Goal: Check status: Check status

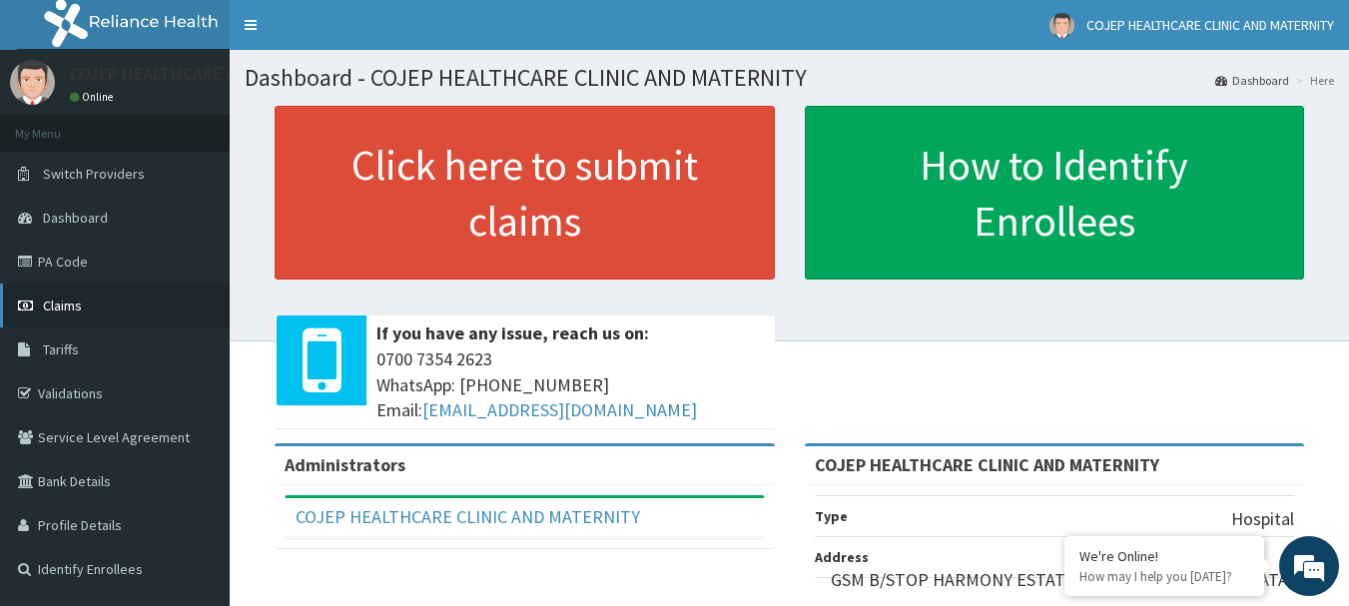
click at [86, 304] on link "Claims" at bounding box center [115, 306] width 230 height 44
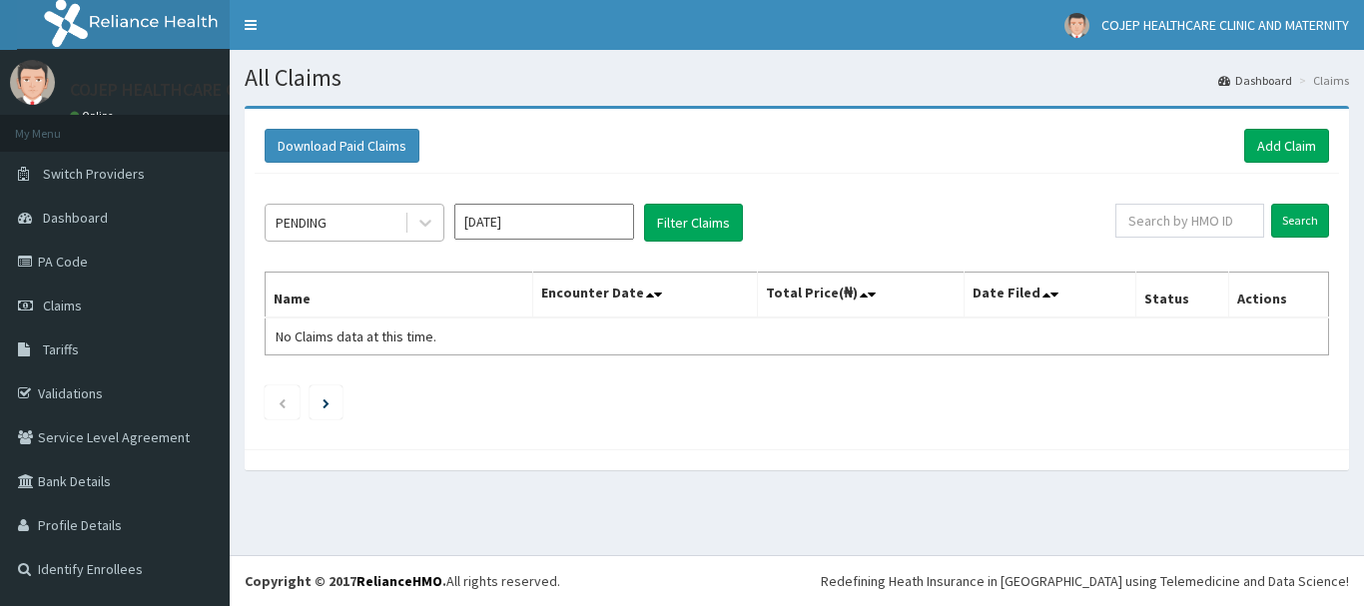
click at [400, 236] on div "PENDING" at bounding box center [335, 223] width 139 height 32
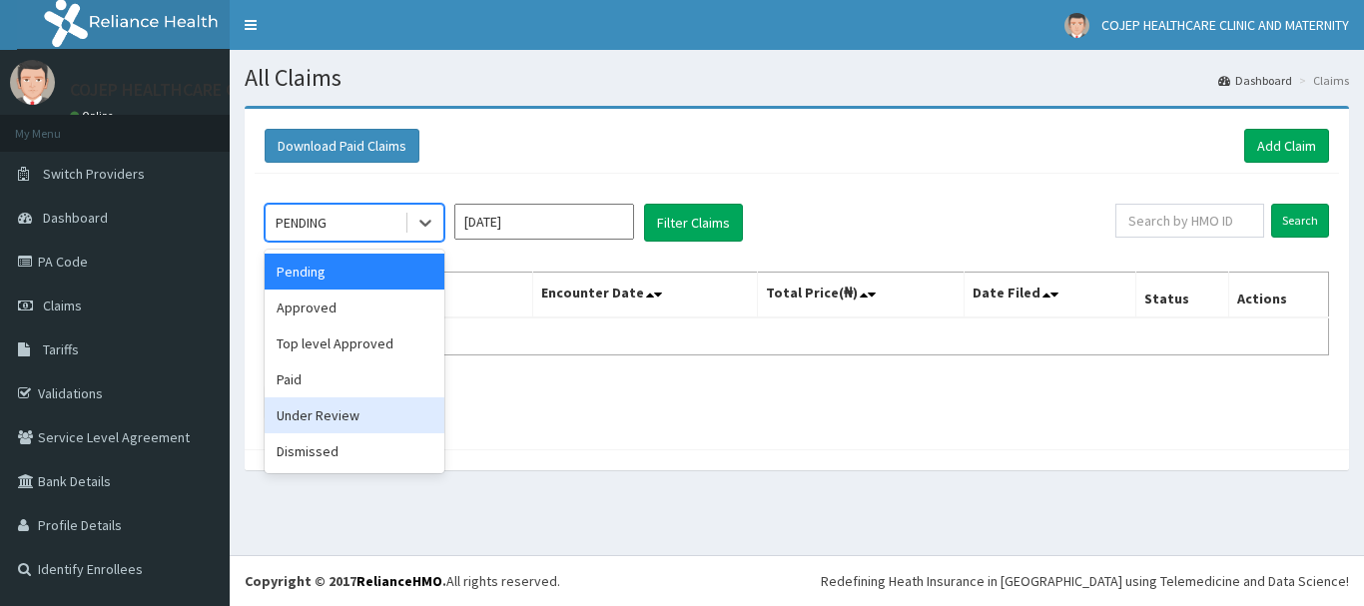
click at [353, 415] on div "Under Review" at bounding box center [355, 415] width 180 height 36
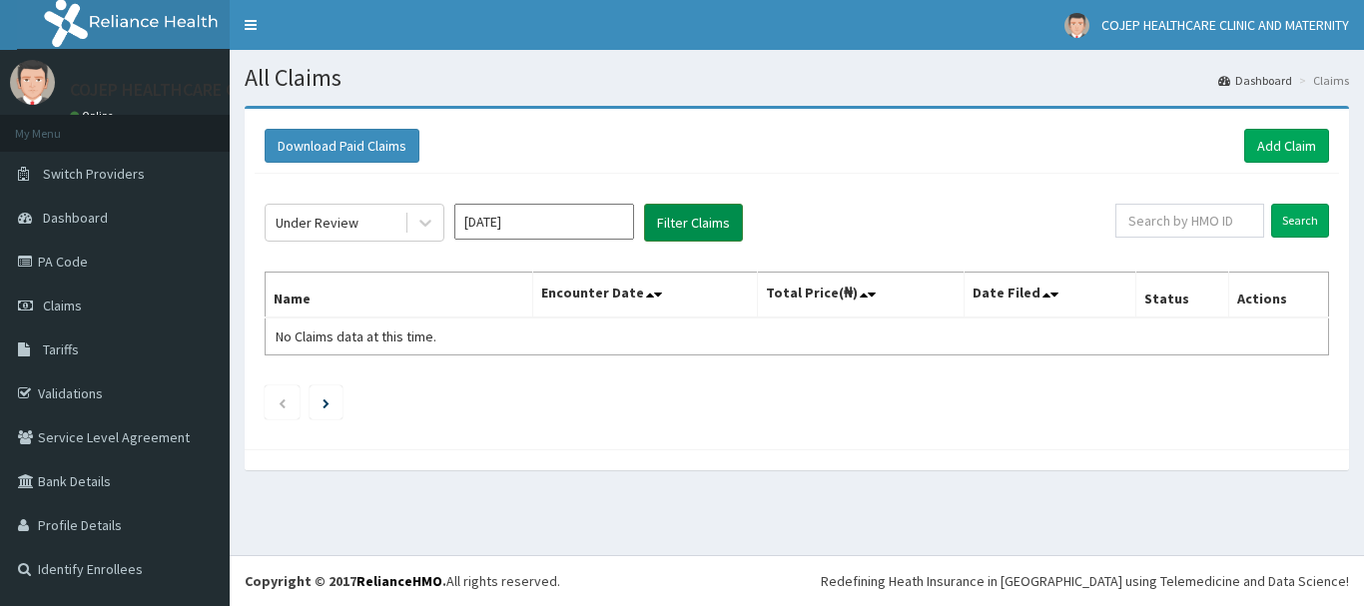
click at [666, 225] on button "Filter Claims" at bounding box center [693, 223] width 99 height 38
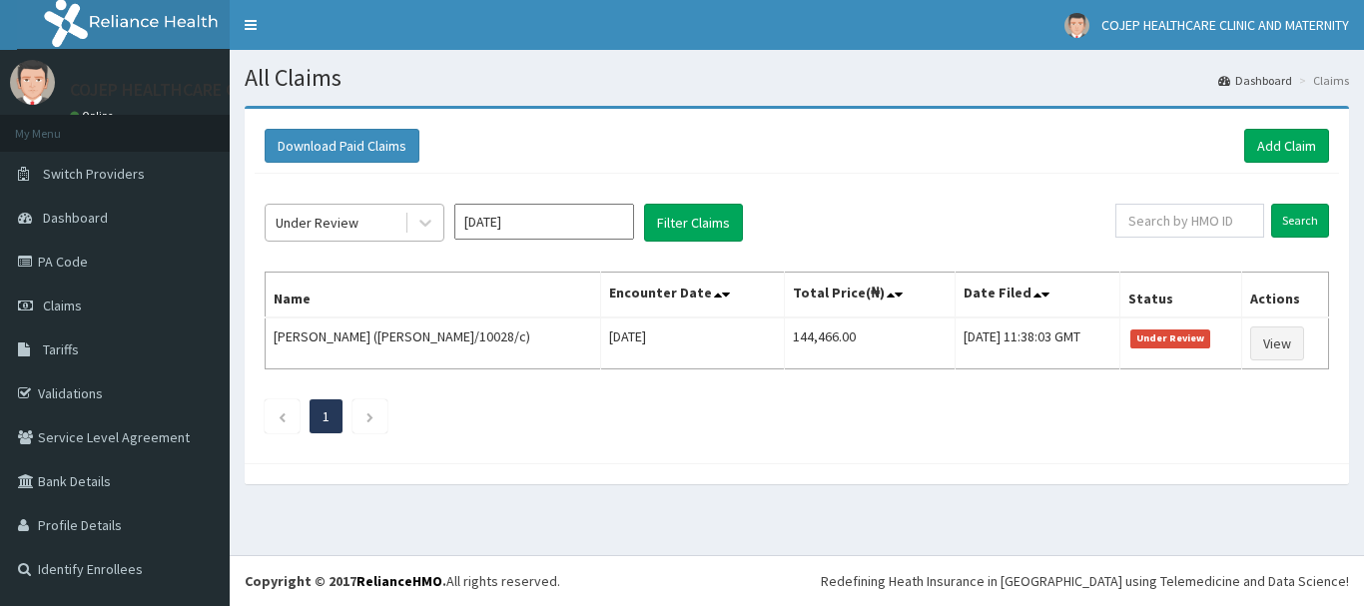
click at [307, 229] on div "Under Review" at bounding box center [317, 223] width 83 height 20
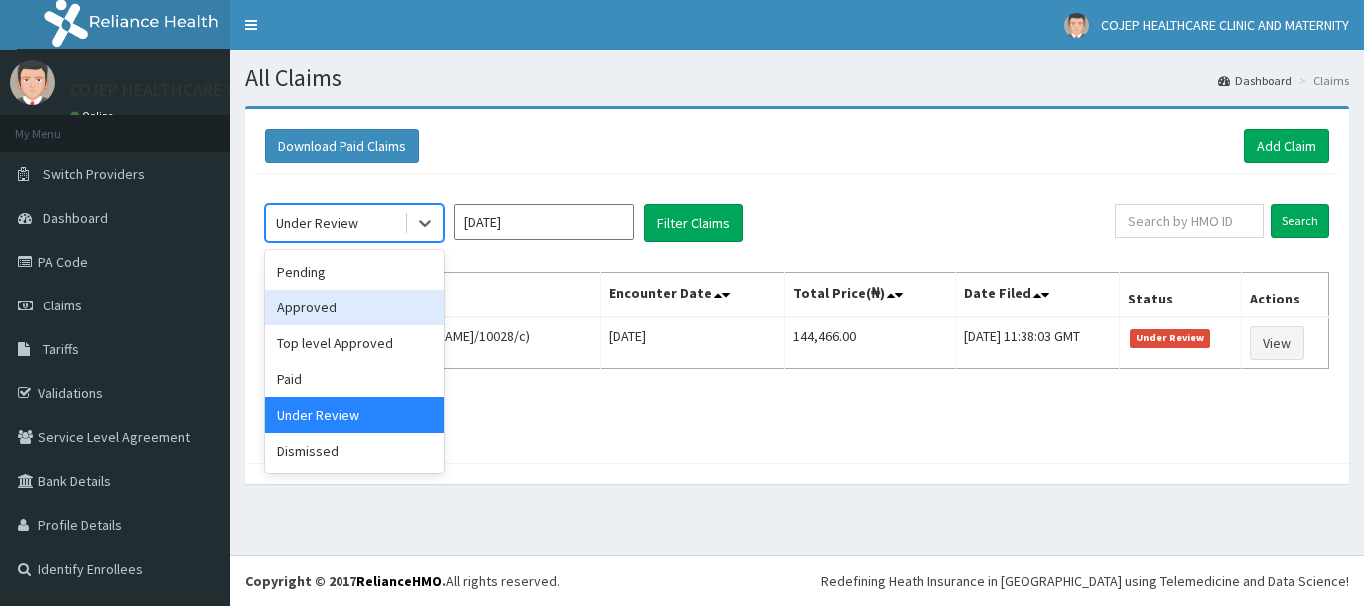
click at [326, 308] on div "Approved" at bounding box center [355, 308] width 180 height 36
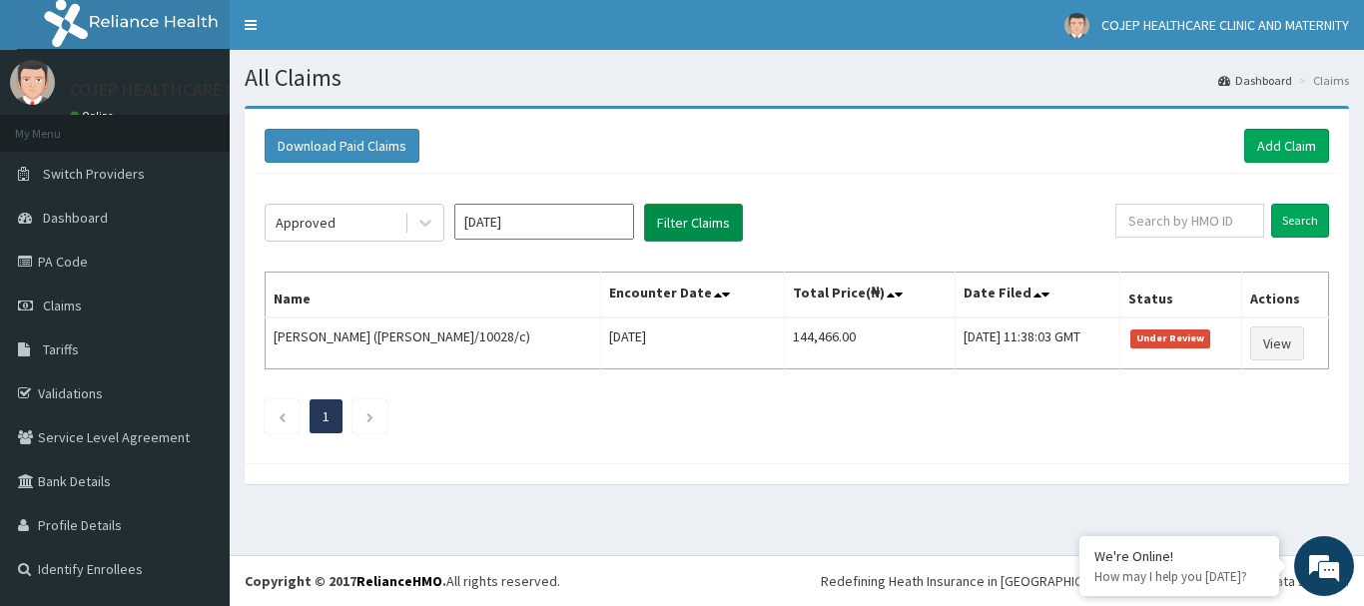
click at [654, 237] on button "Filter Claims" at bounding box center [693, 223] width 99 height 38
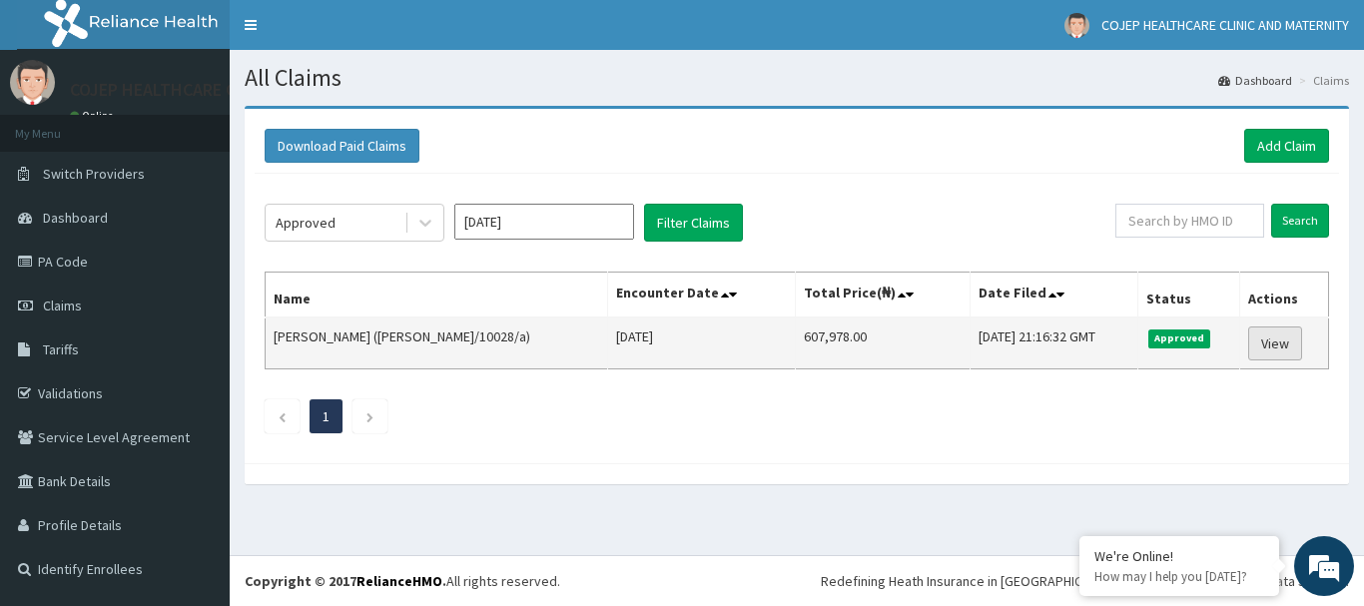
click at [1268, 349] on link "View" at bounding box center [1275, 344] width 54 height 34
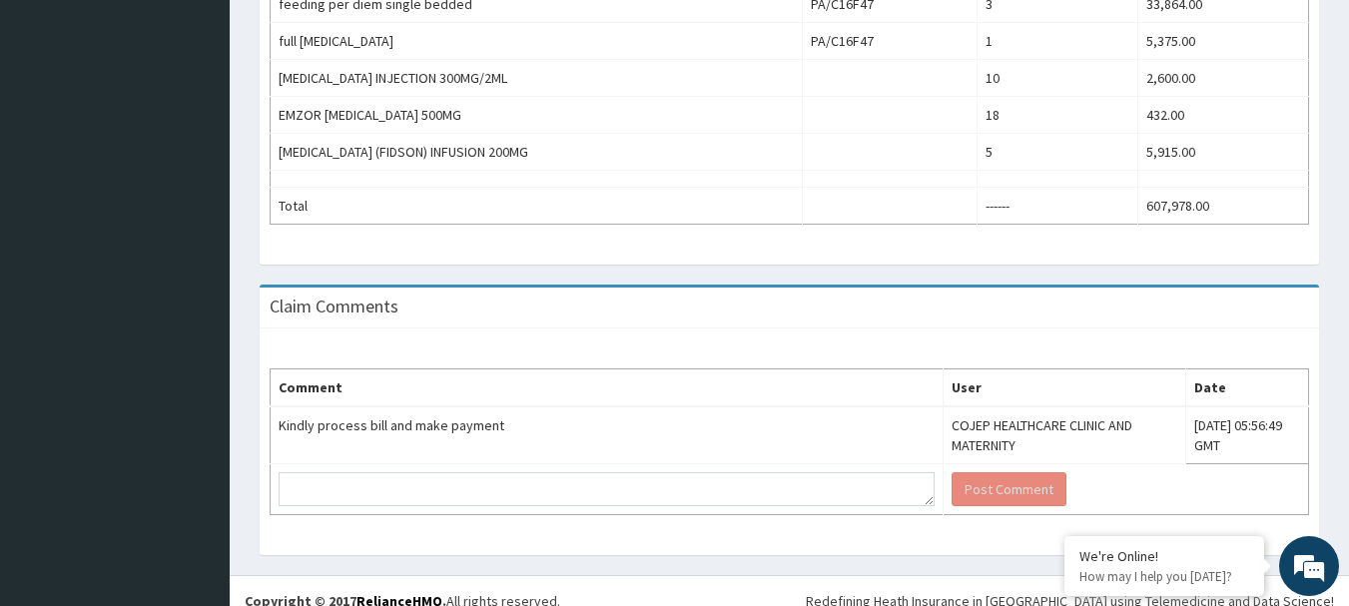
scroll to position [1260, 0]
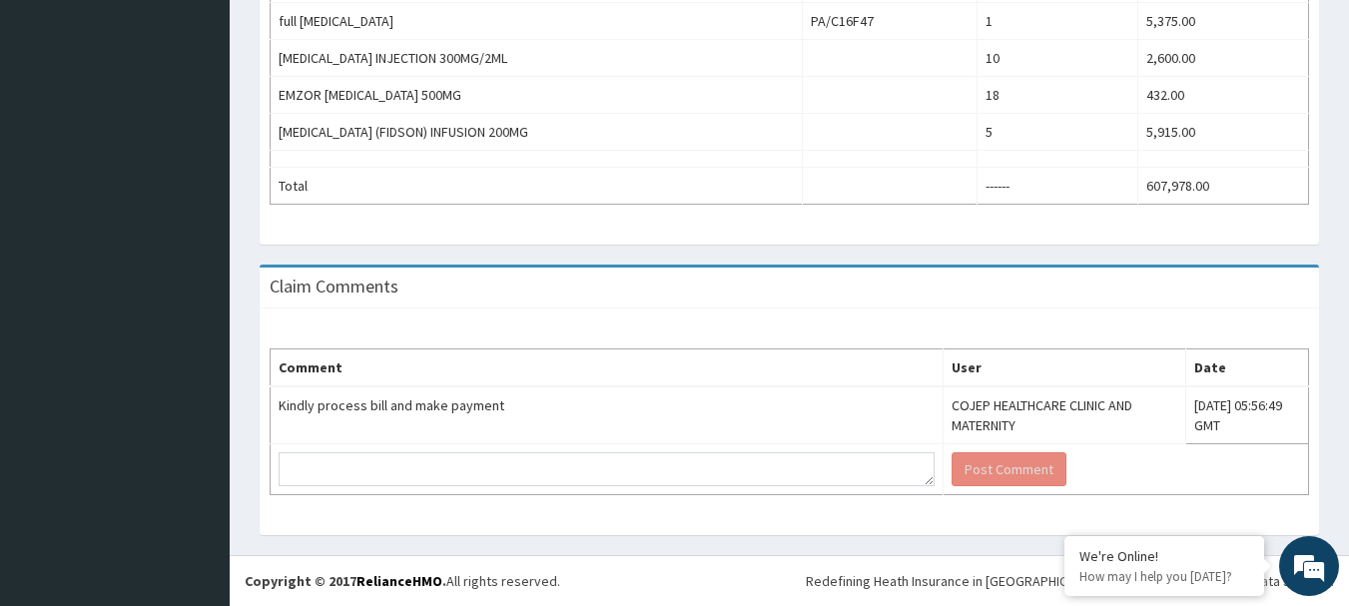
drag, startPoint x: 1363, startPoint y: 170, endPoint x: 1348, endPoint y: 564, distance: 394.7
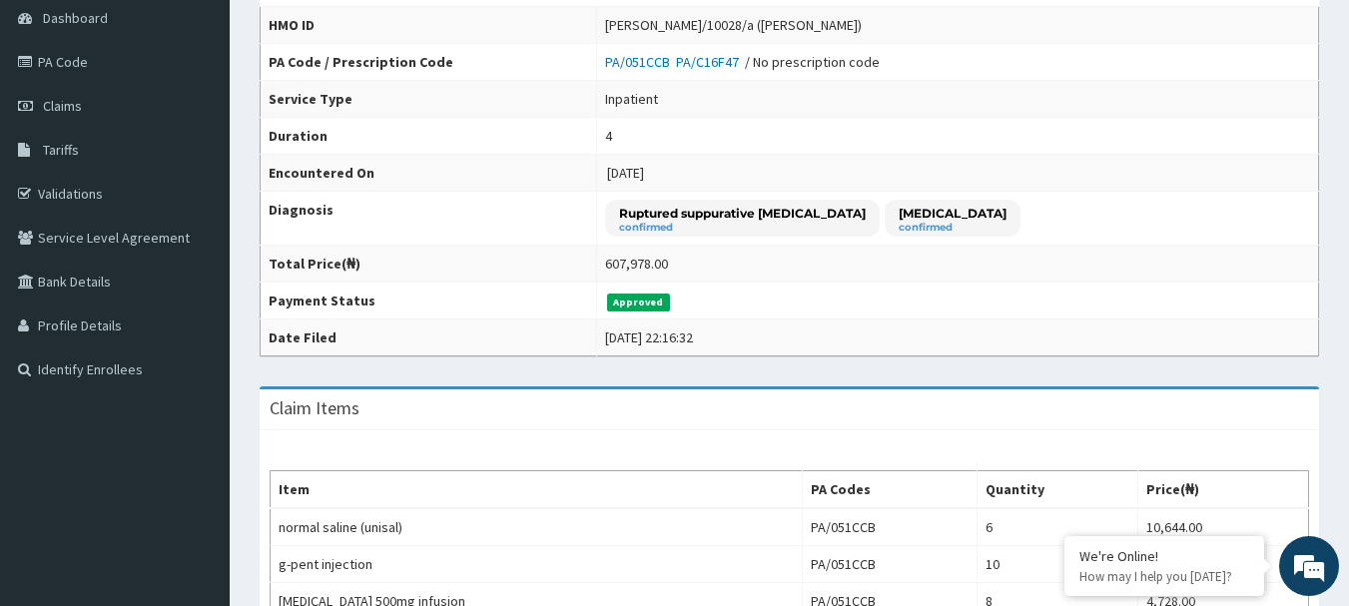
scroll to position [0, 0]
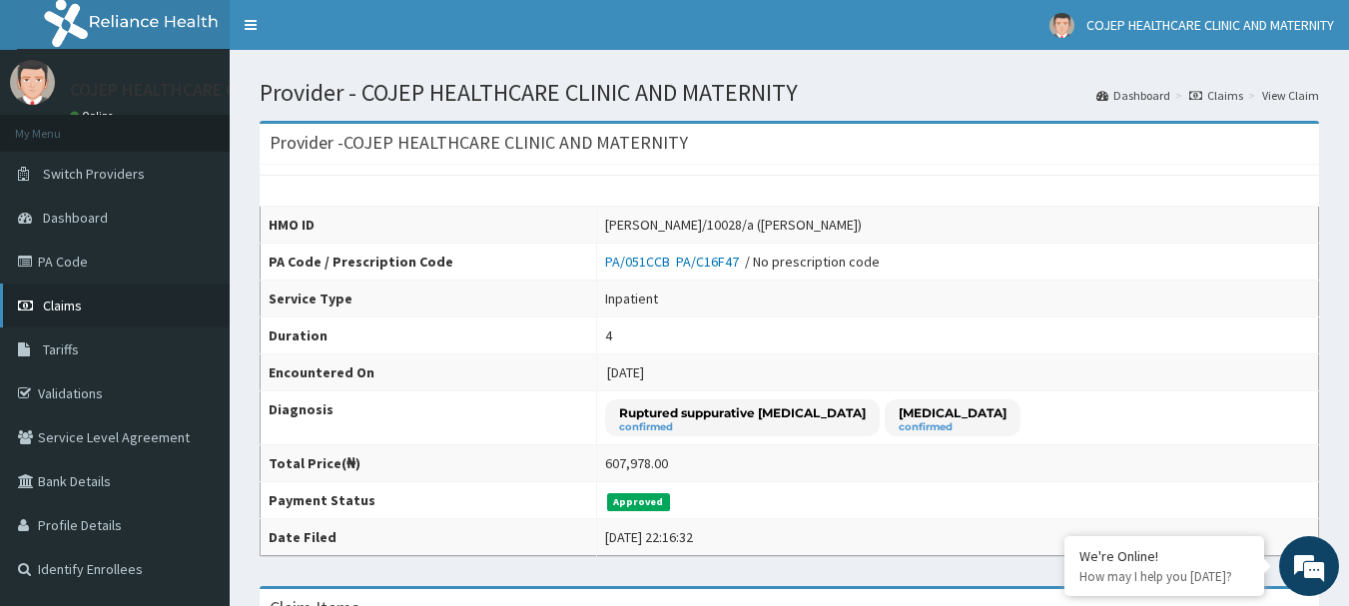
click at [140, 313] on link "Claims" at bounding box center [115, 306] width 230 height 44
